Goal: Information Seeking & Learning: Learn about a topic

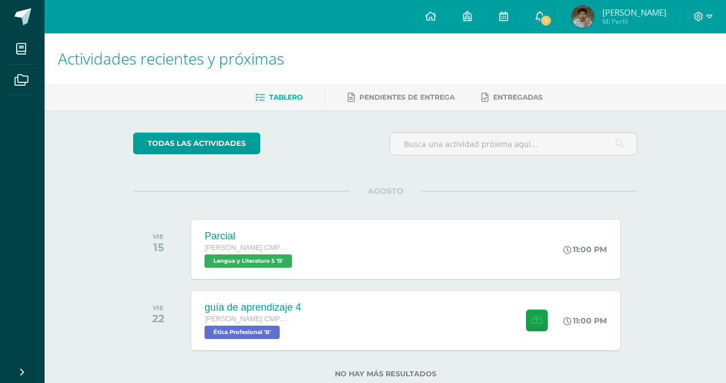
click at [552, 14] on span "1" at bounding box center [546, 20] width 12 height 12
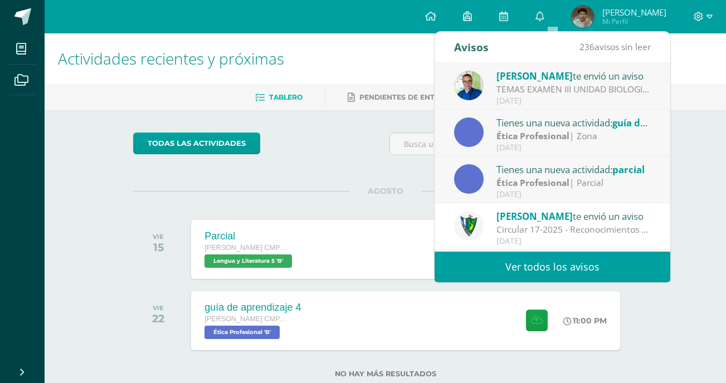
click at [313, 155] on div "todas las Actividades" at bounding box center [236, 149] width 214 height 32
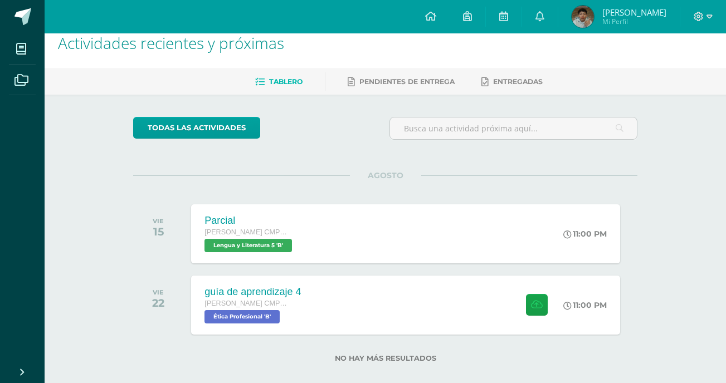
scroll to position [31, 0]
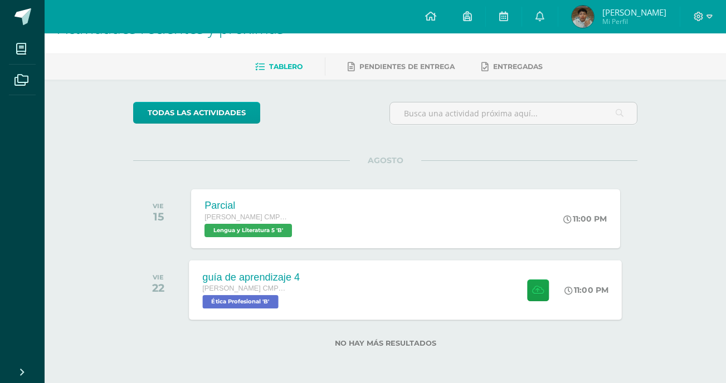
click at [294, 263] on div "guía de aprendizaje 4 Quinto Bachillerato CMP Bachillerato en CCLL con Orientac…" at bounding box center [251, 290] width 124 height 60
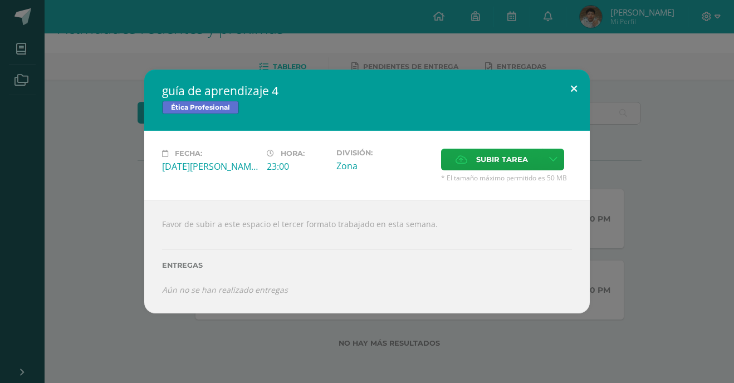
click at [578, 89] on button at bounding box center [574, 89] width 32 height 38
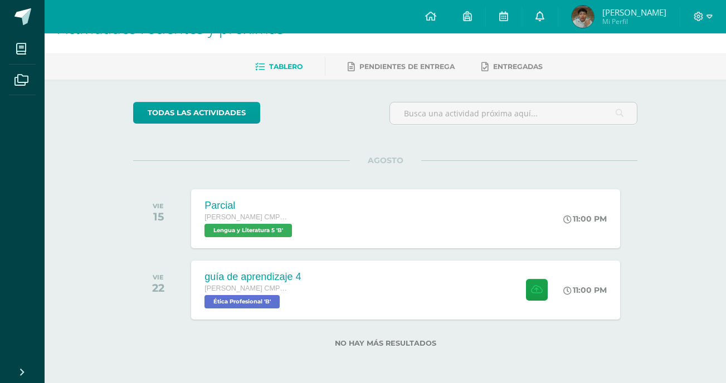
click at [544, 21] on span at bounding box center [539, 17] width 9 height 12
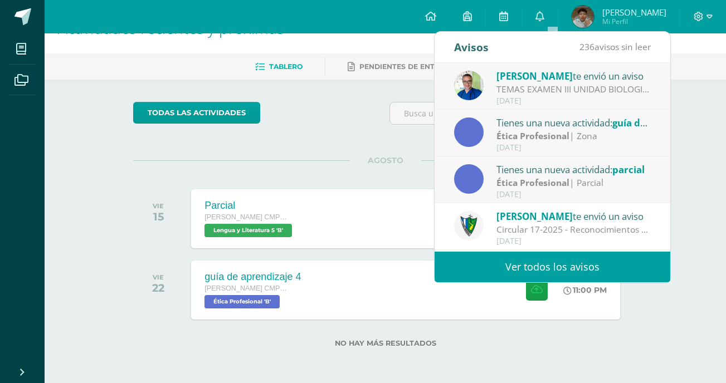
click at [519, 126] on div "Tienes una nueva actividad: guía de aprendizaje 4" at bounding box center [573, 122] width 155 height 14
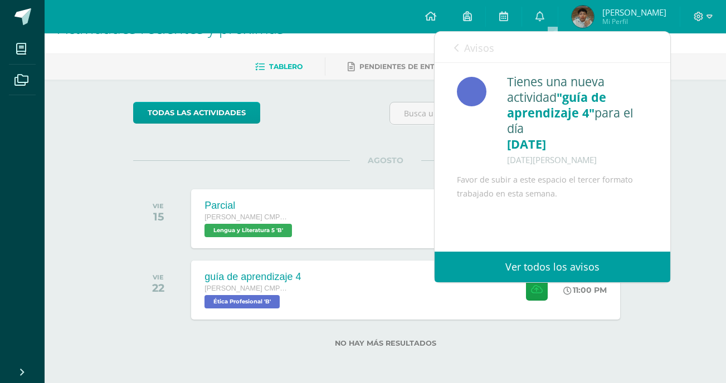
click at [461, 51] on link "Avisos" at bounding box center [474, 48] width 40 height 32
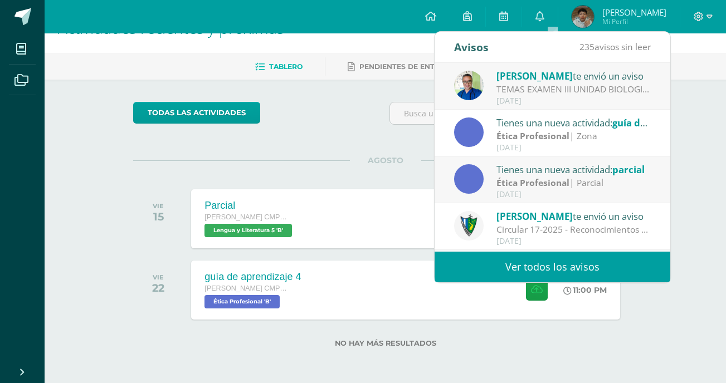
click at [528, 191] on div "[DATE]" at bounding box center [573, 194] width 155 height 9
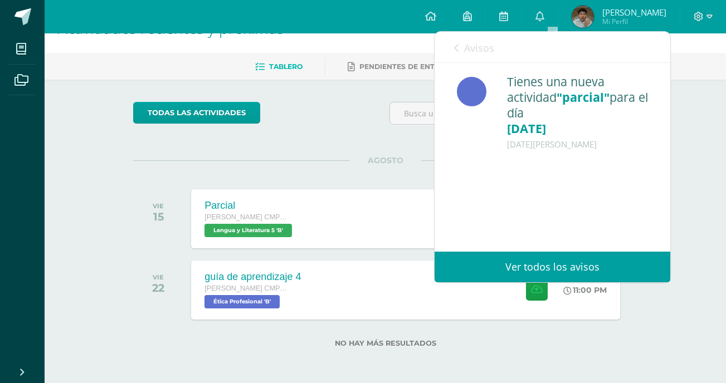
click at [465, 52] on span "Avisos" at bounding box center [479, 47] width 30 height 13
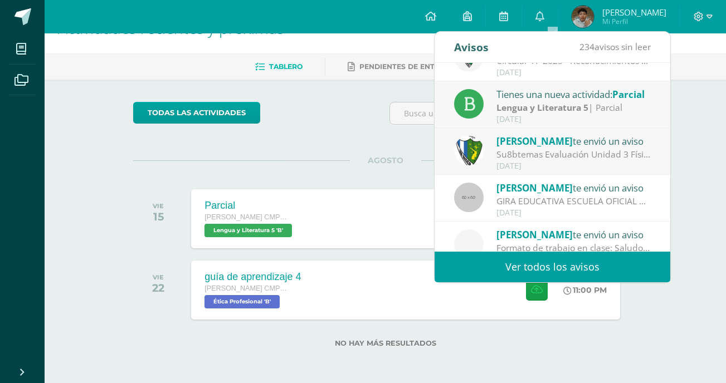
scroll to position [185, 0]
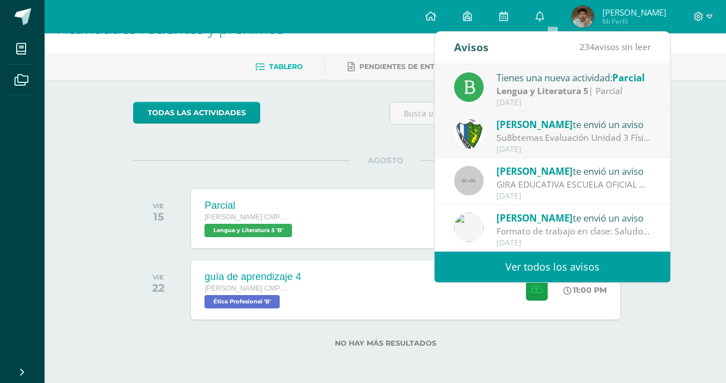
click at [498, 229] on div "Formato de trabajo en clase: Saludos jóvenes Por este medio les comparto el for…" at bounding box center [573, 231] width 155 height 13
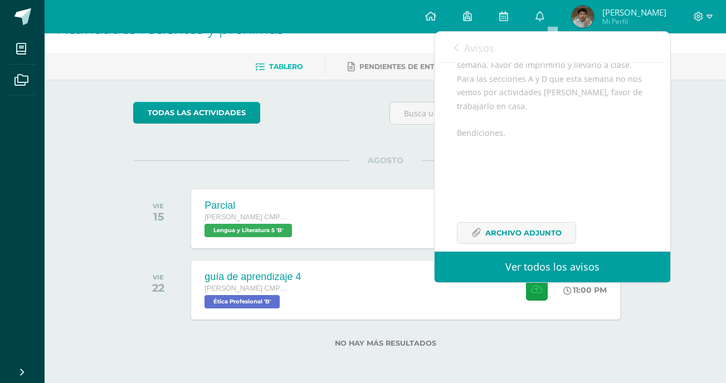
scroll to position [209, 0]
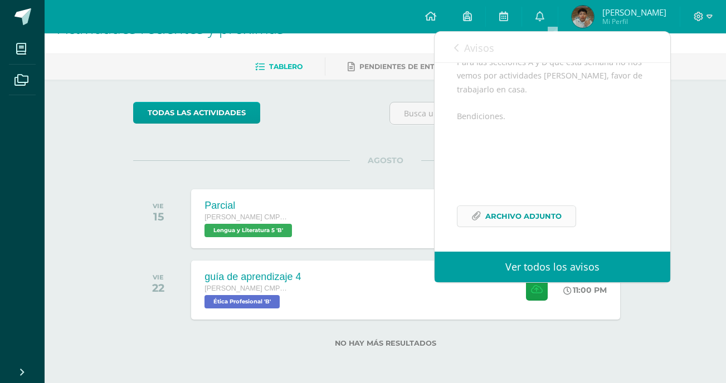
click at [497, 212] on span "Archivo Adjunto" at bounding box center [523, 216] width 76 height 21
